Goal: Browse casually: Explore the website without a specific task or goal

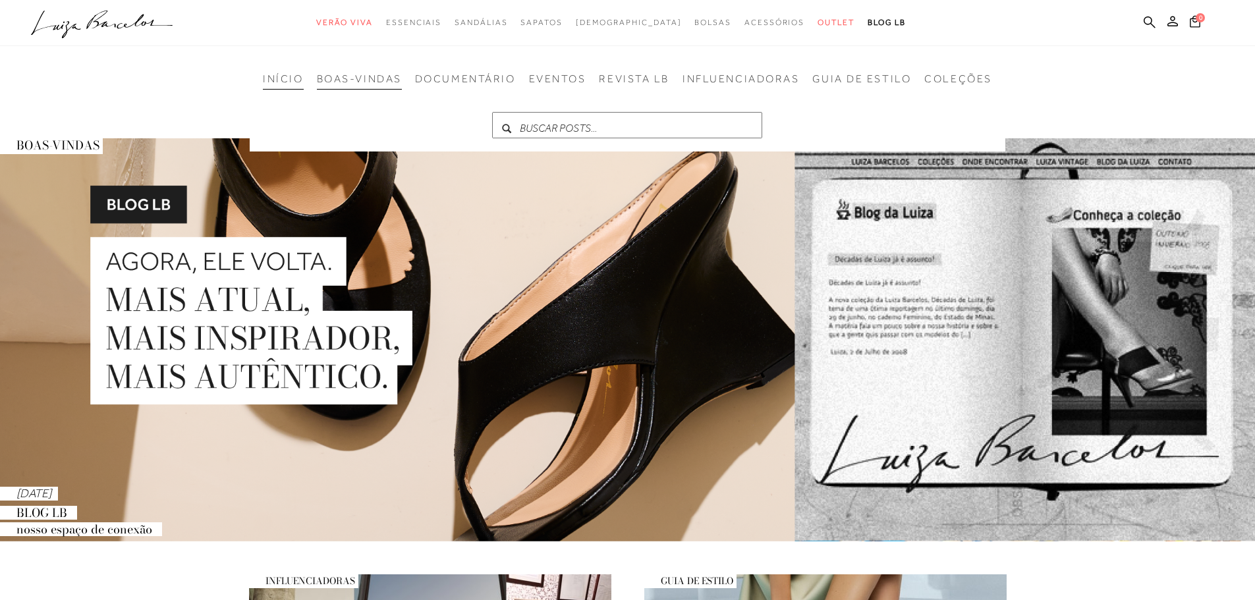
click at [351, 88] on li "BOAS-VINDAS" at bounding box center [359, 80] width 85 height 17
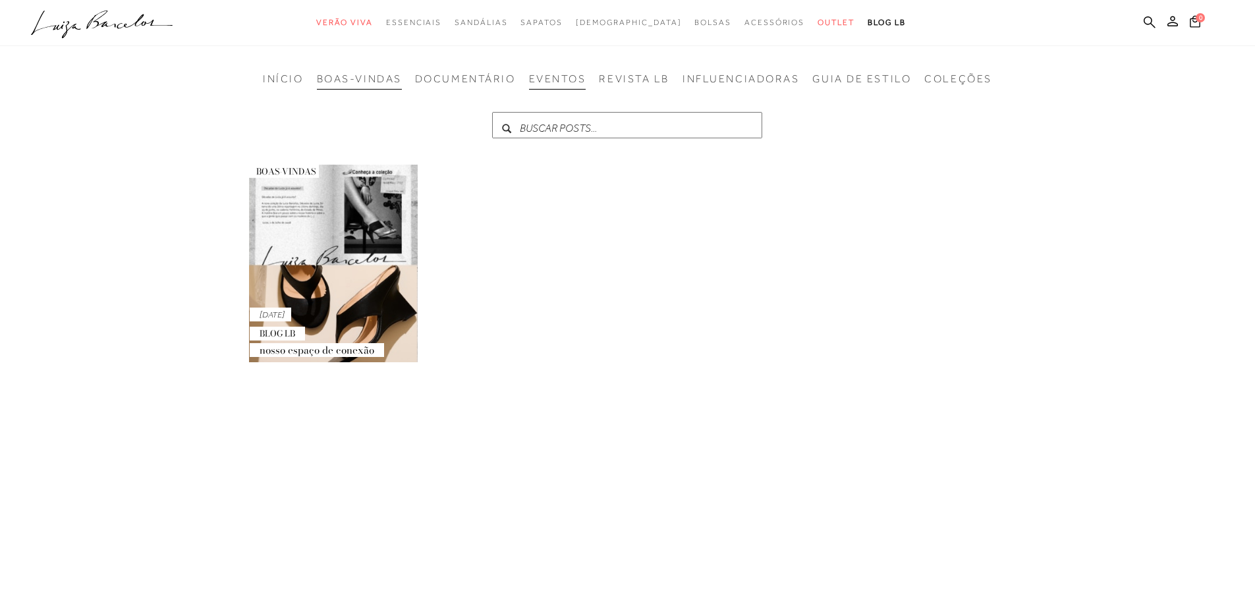
click at [540, 81] on span "EVENTOS" at bounding box center [557, 79] width 57 height 12
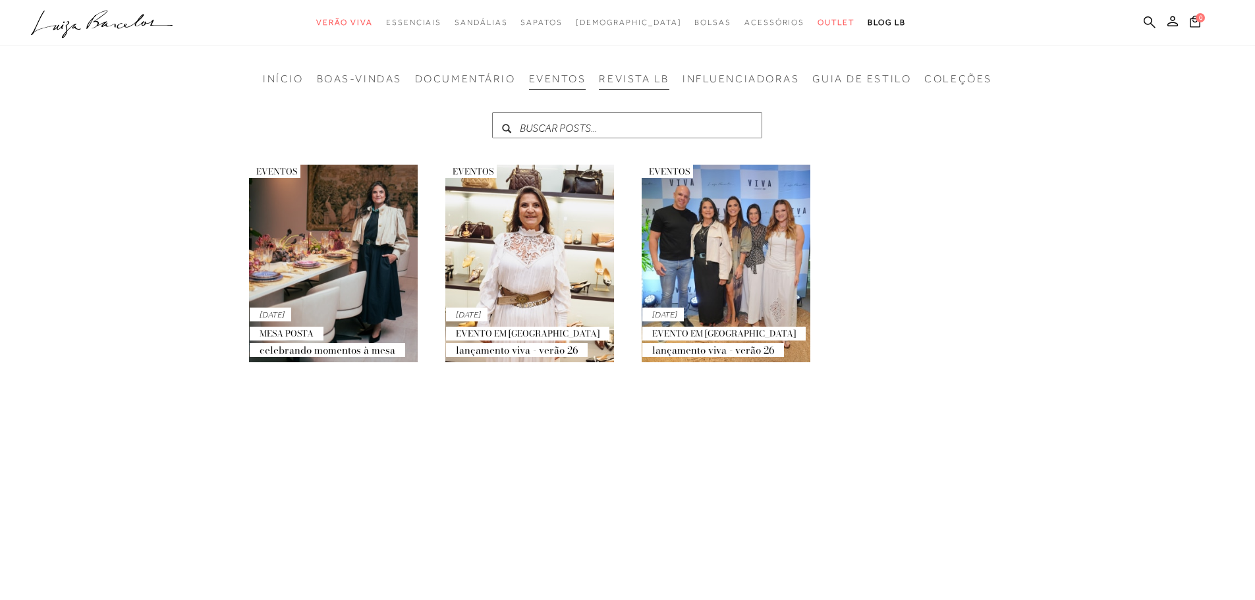
click at [620, 82] on span "REVISTA LB" at bounding box center [634, 79] width 70 height 12
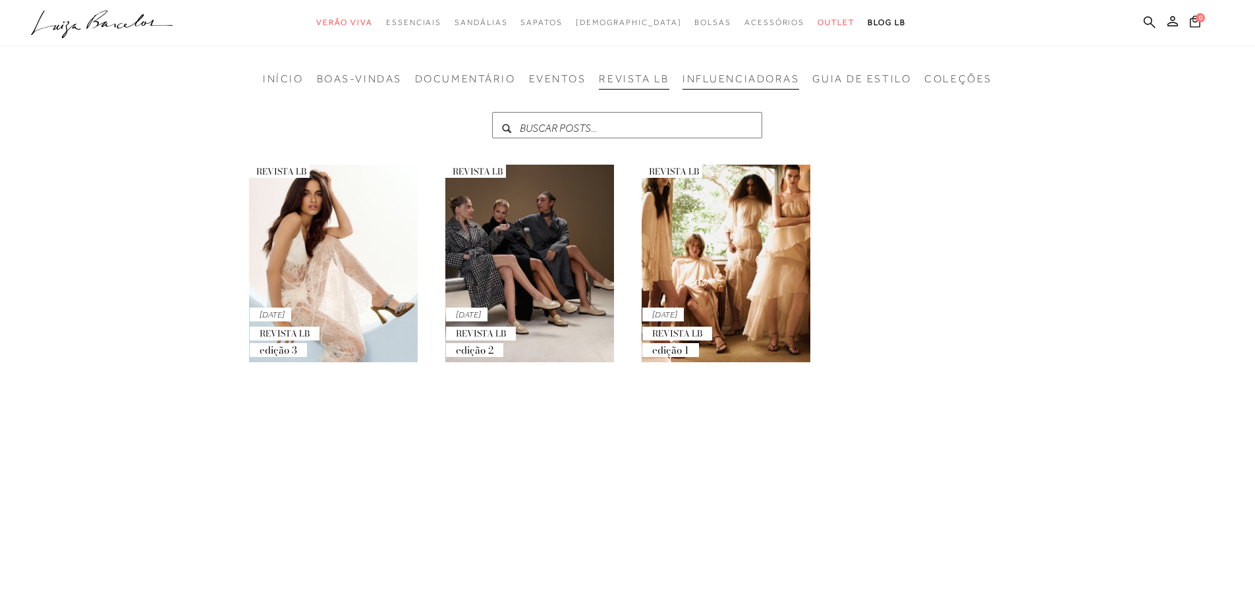
click at [717, 88] on li "INFLUENCIADORAS" at bounding box center [740, 80] width 117 height 17
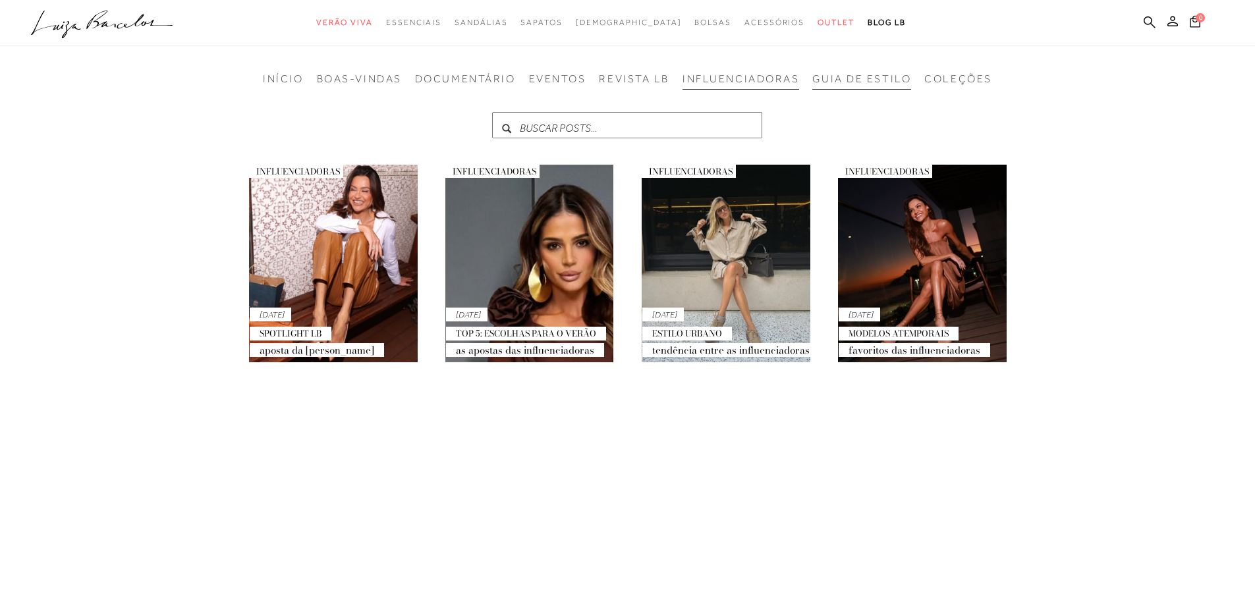
click at [860, 83] on span "GUIA DE ESTILO" at bounding box center [861, 79] width 99 height 12
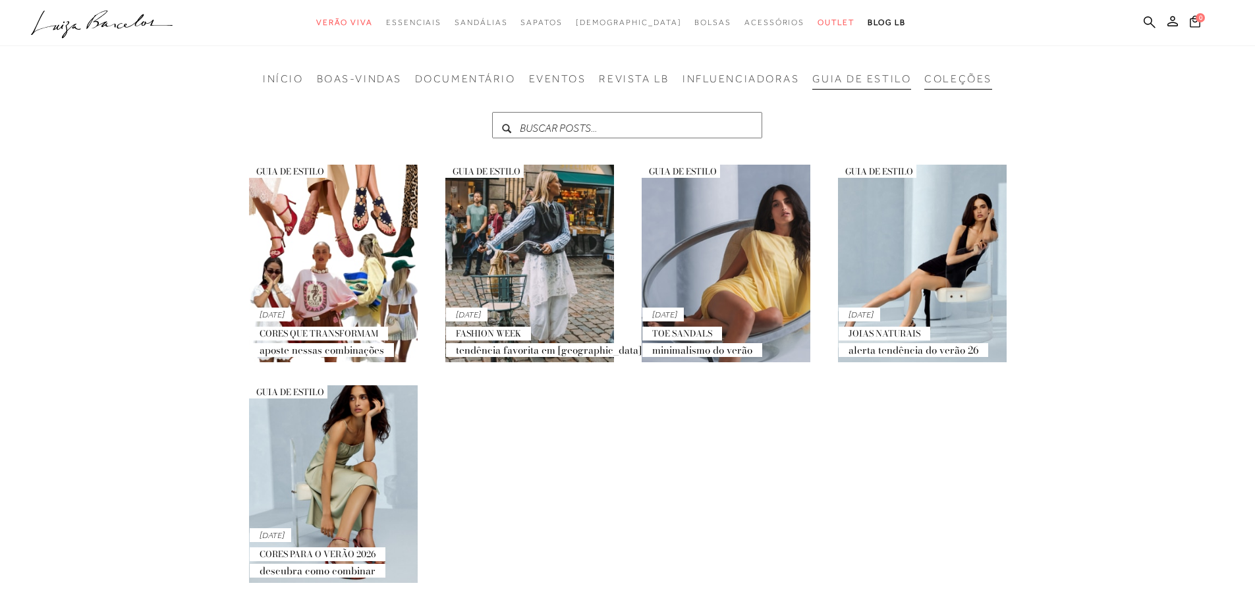
click at [951, 84] on span "COLEÇÕES" at bounding box center [957, 79] width 67 height 12
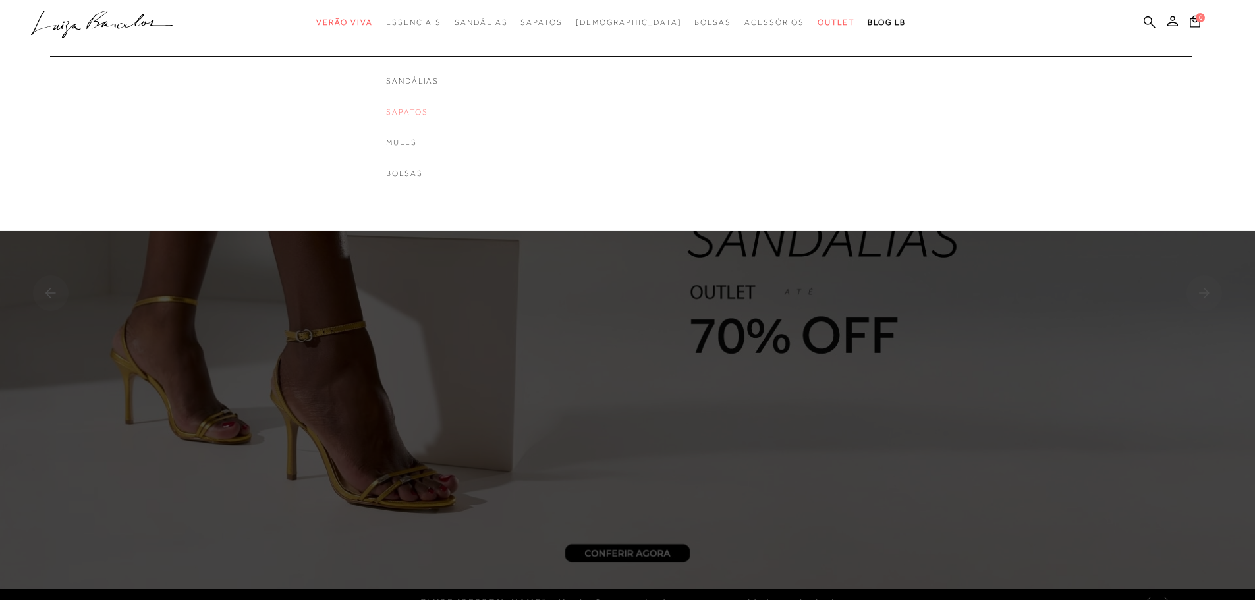
click at [437, 111] on link "Sapatos" at bounding box center [412, 112] width 53 height 11
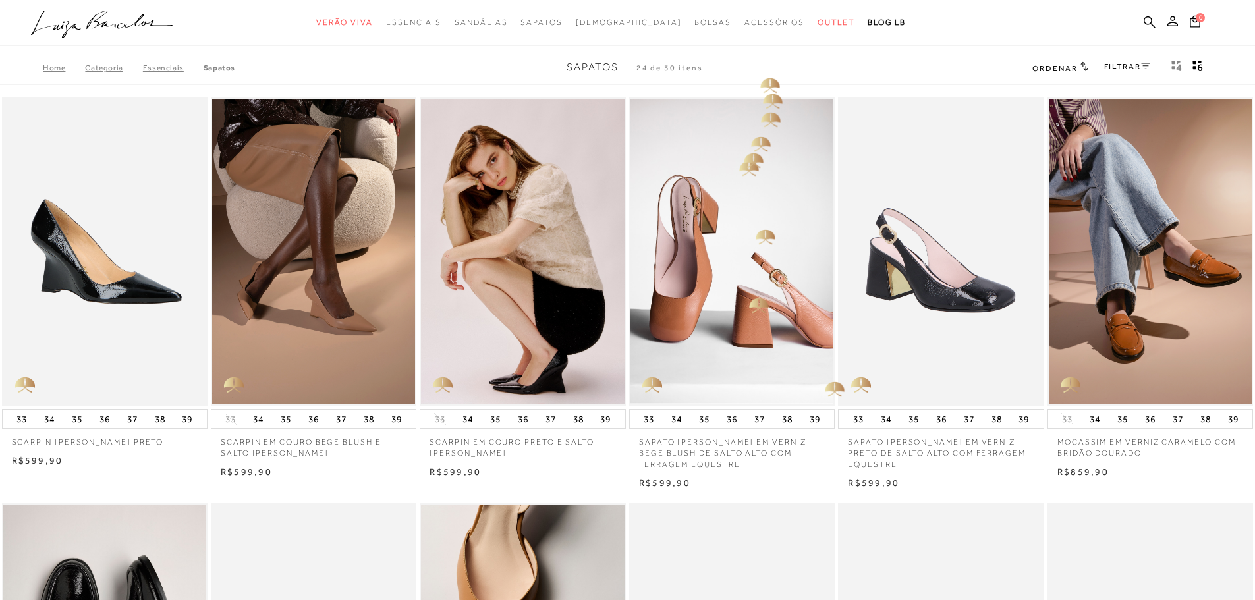
click at [760, 63] on div "Home Categoria Essenciais Sapatos Sapatos 24 de 30 itens Ordenar Ordenar por Pa…" at bounding box center [627, 68] width 1255 height 34
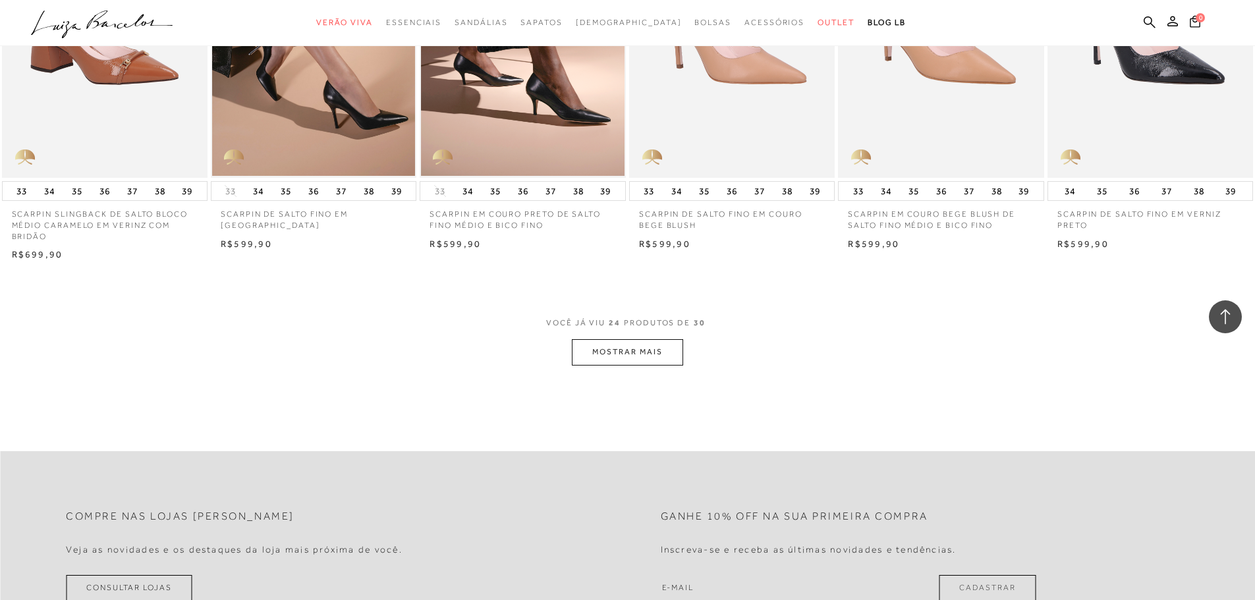
scroll to position [1581, 0]
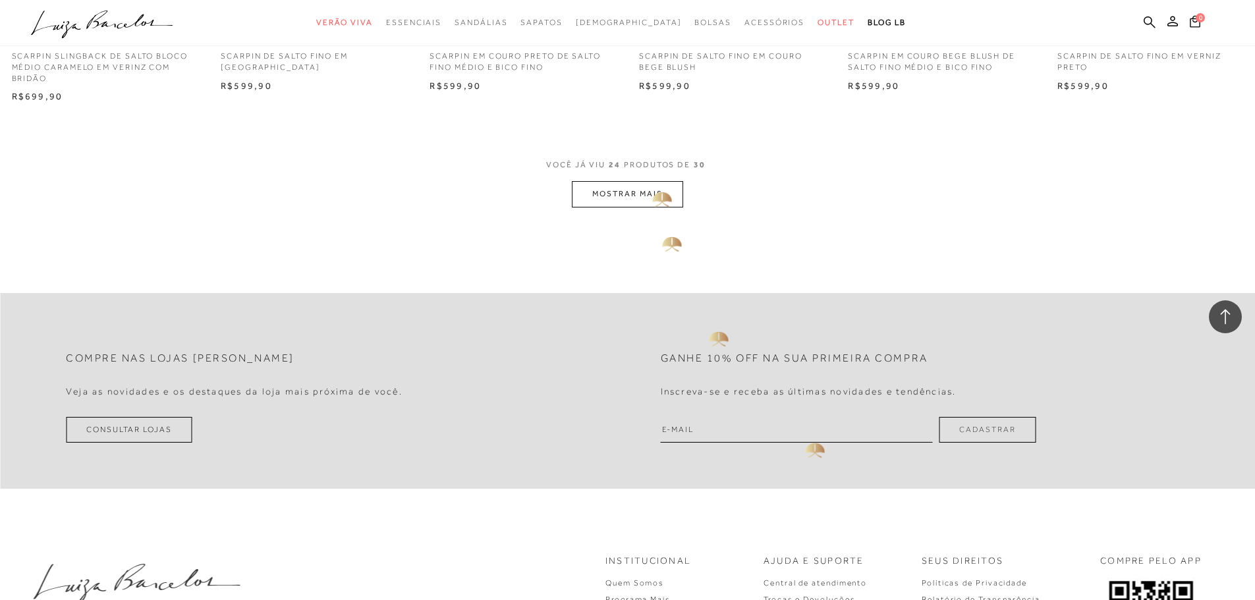
click at [646, 189] on button "MOSTRAR MAIS" at bounding box center [627, 194] width 111 height 26
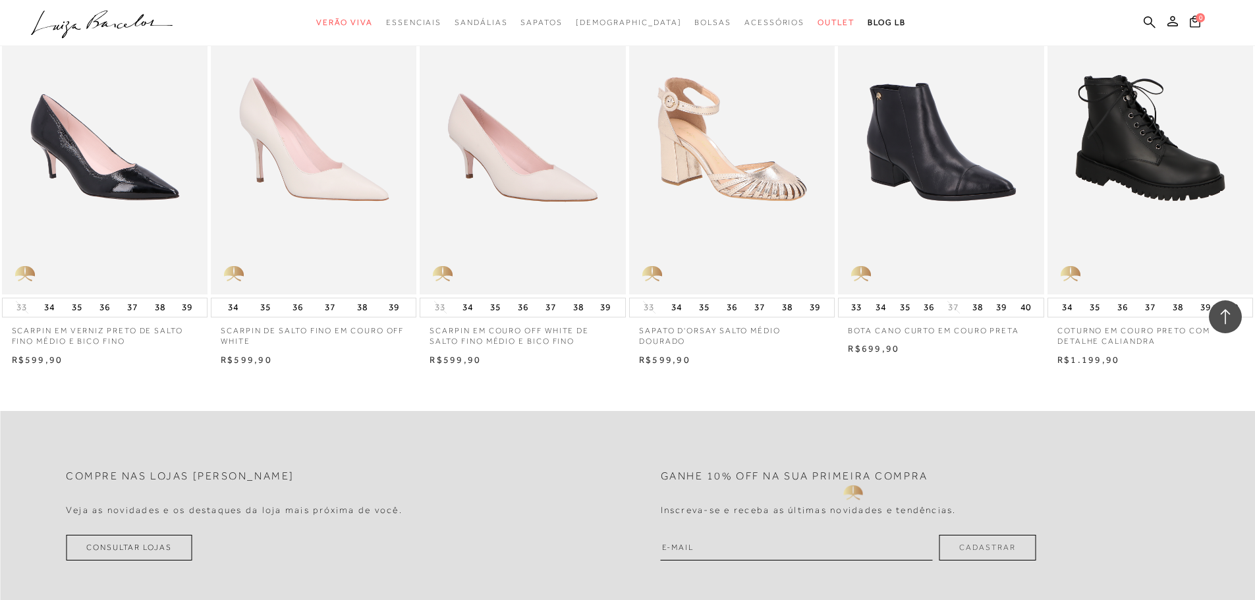
scroll to position [1712, 0]
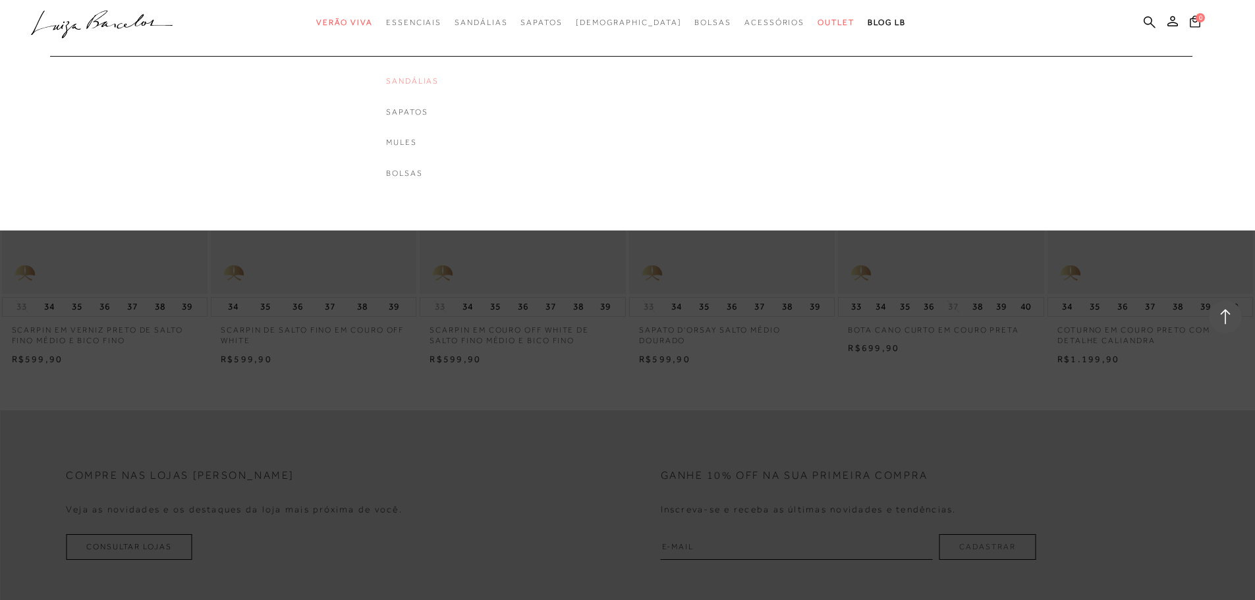
click at [436, 85] on link "Sandálias" at bounding box center [412, 81] width 53 height 11
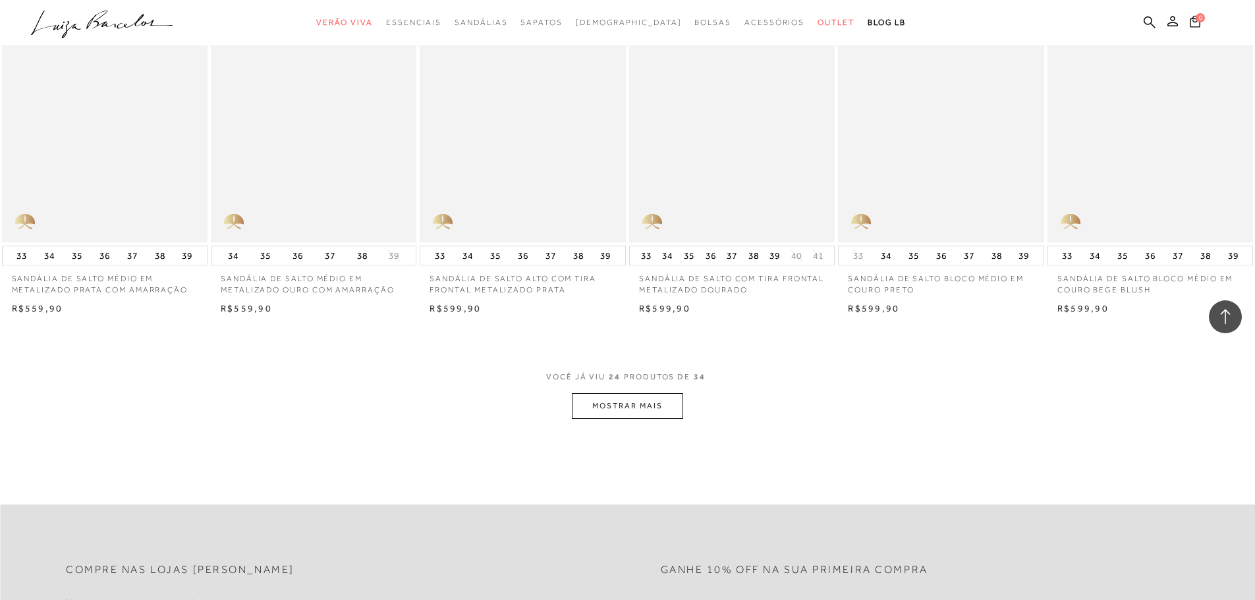
scroll to position [1515, 0]
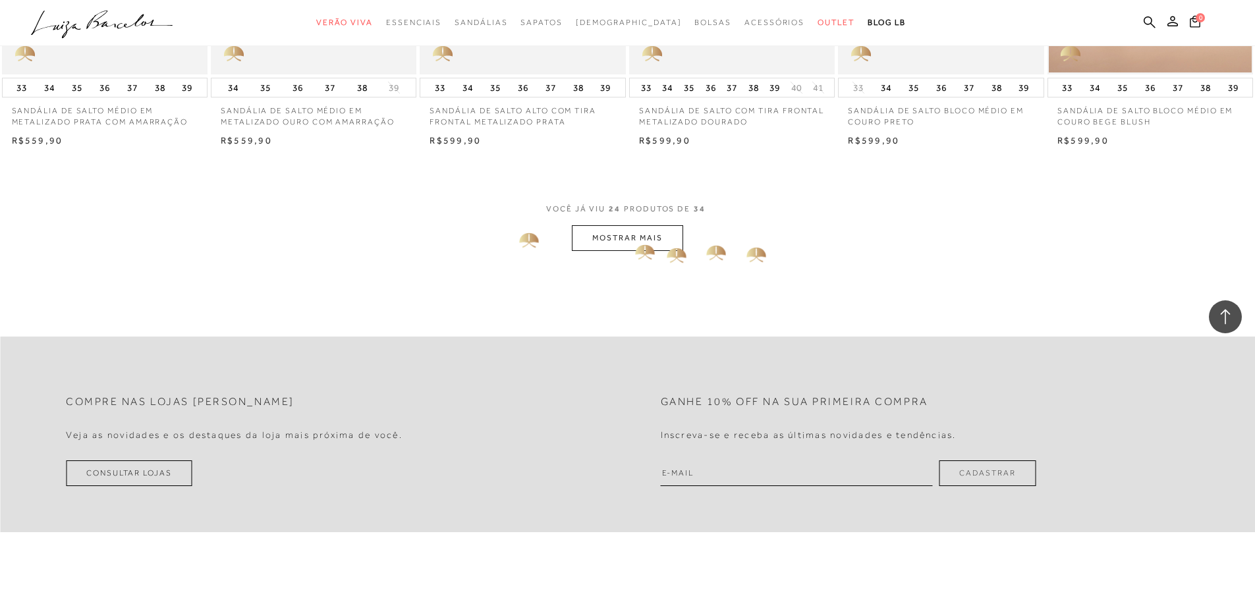
click at [642, 238] on button "MOSTRAR MAIS" at bounding box center [627, 238] width 111 height 26
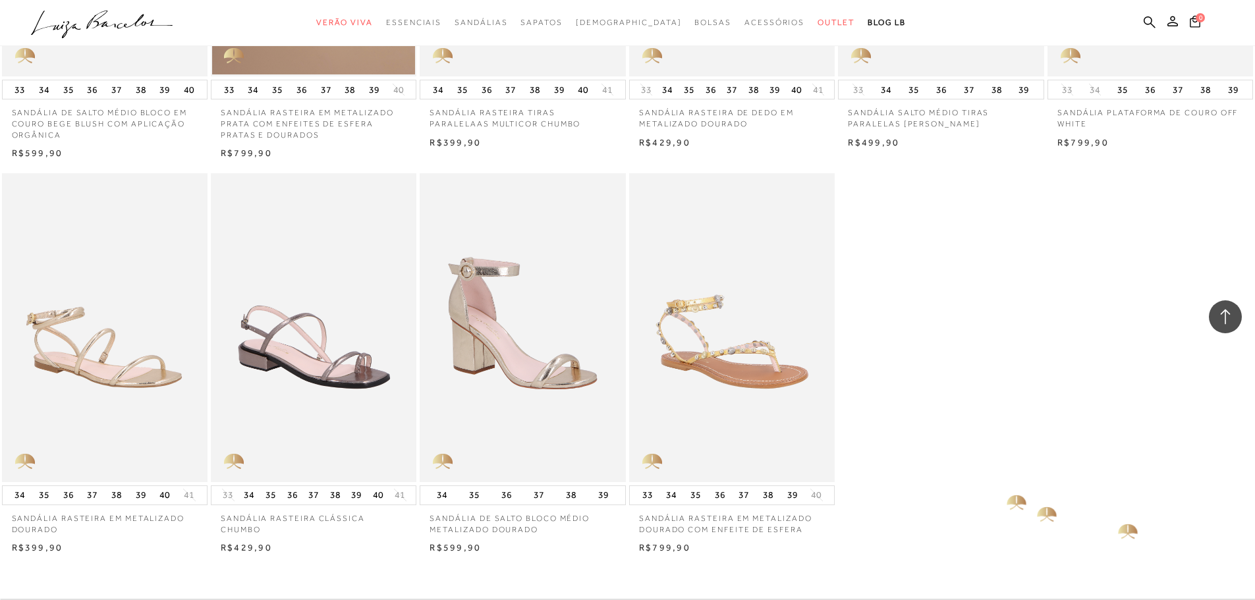
scroll to position [2042, 0]
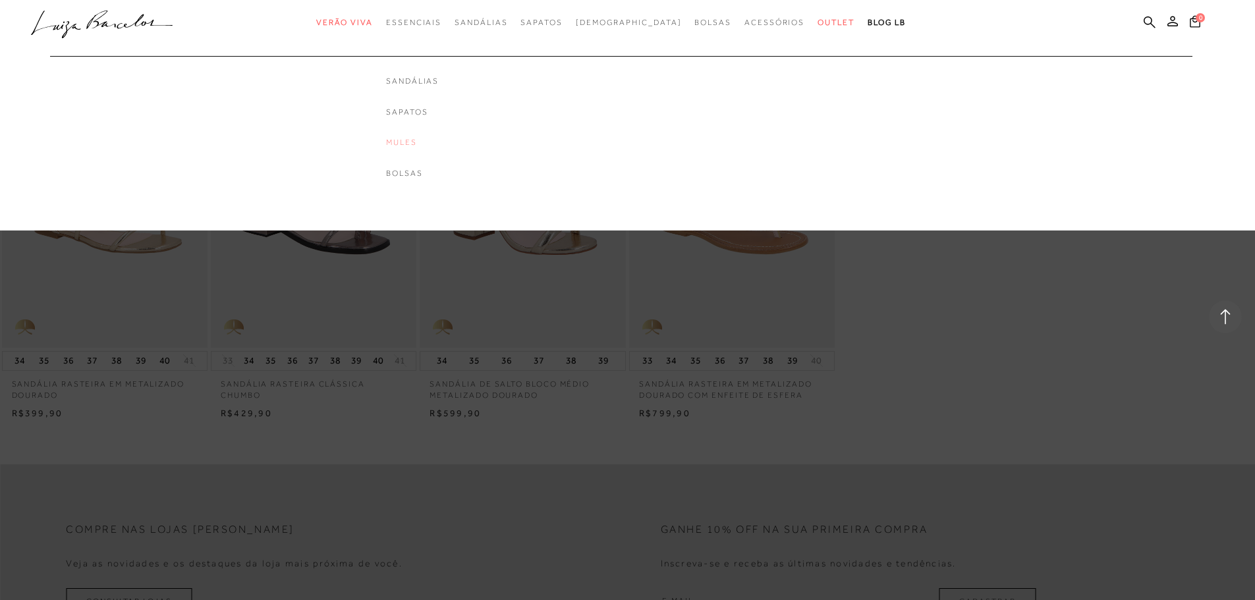
click at [431, 144] on link "Mules" at bounding box center [412, 142] width 53 height 11
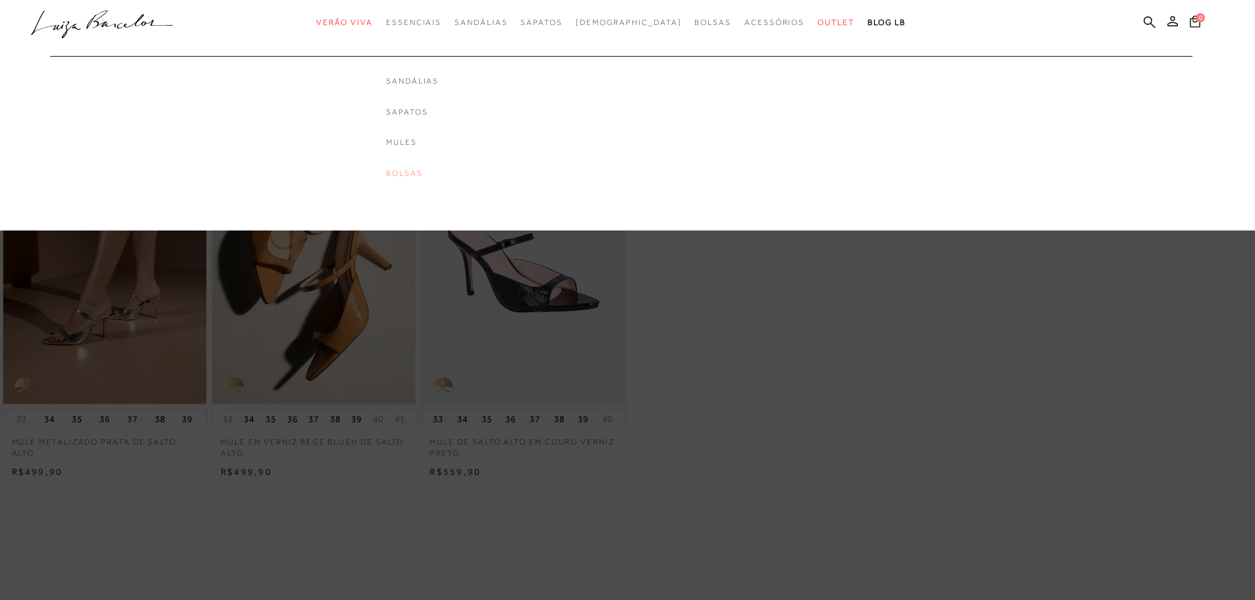
click at [435, 172] on link "Bolsas" at bounding box center [412, 173] width 53 height 11
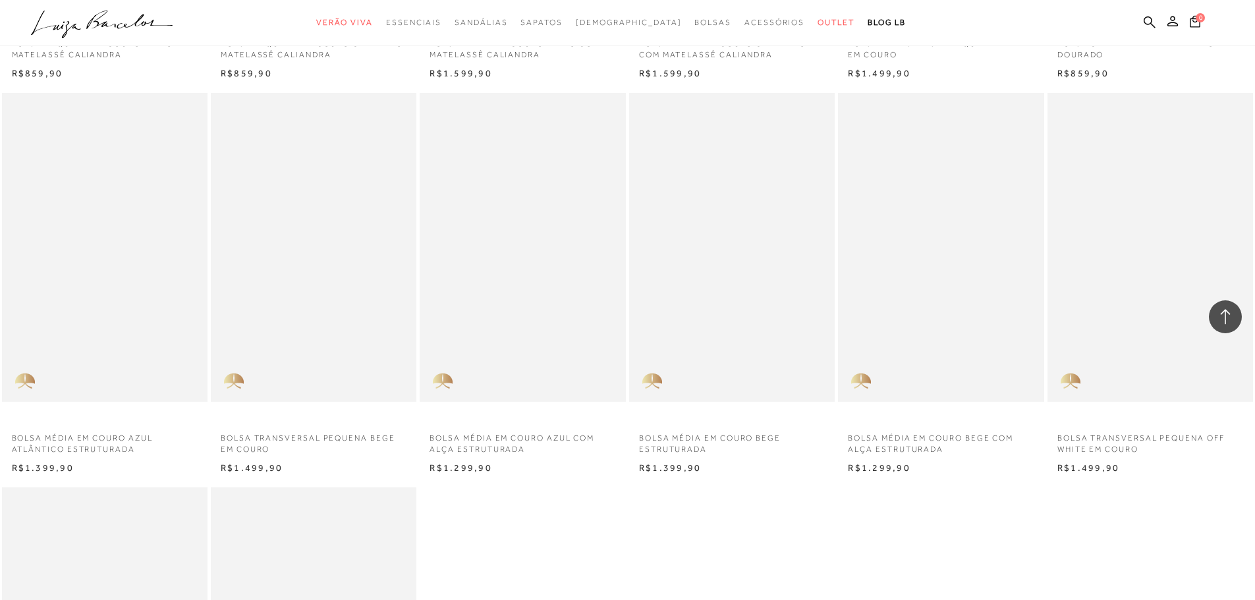
scroll to position [1054, 0]
